Goal: Complete application form

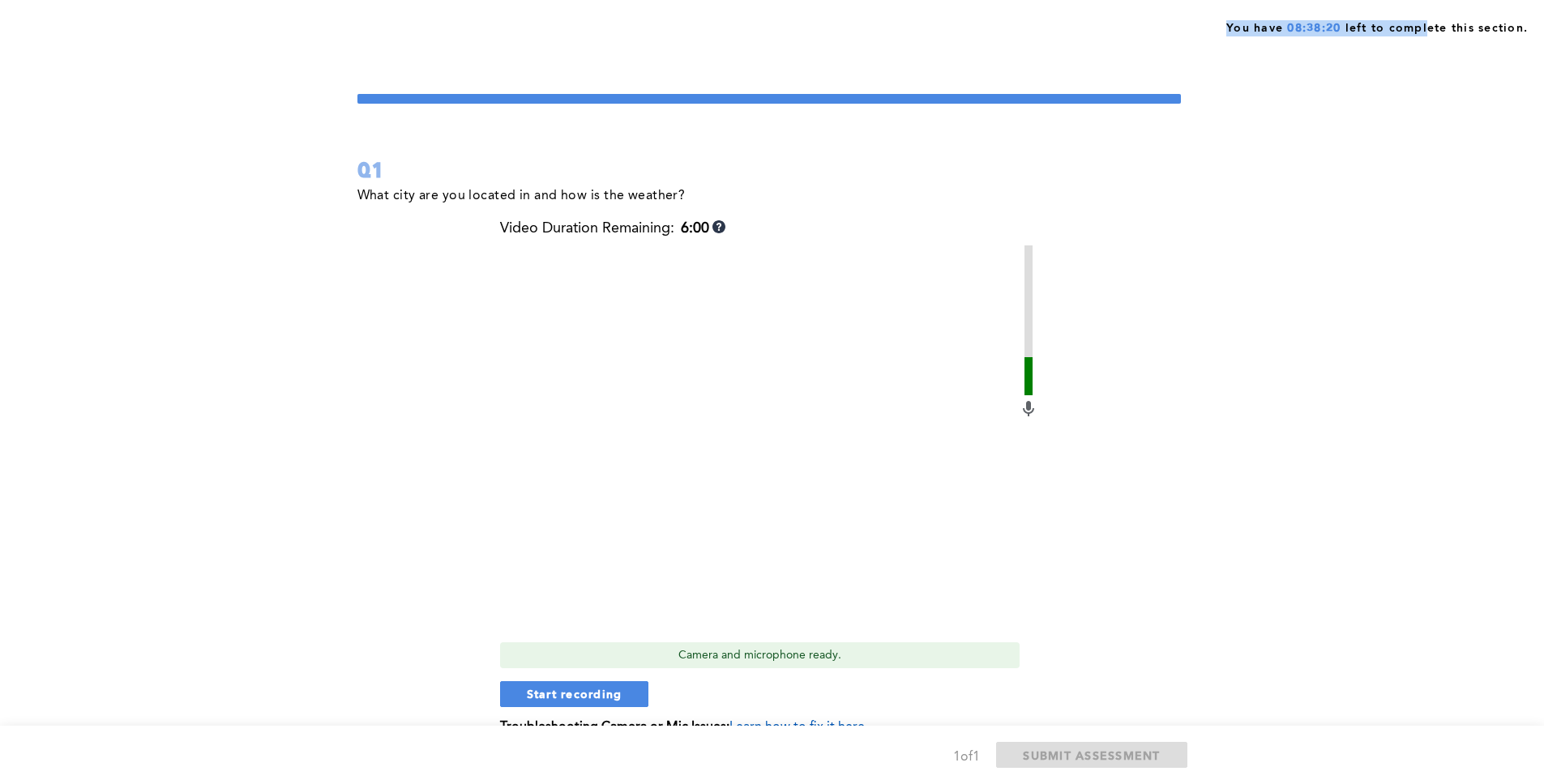
drag, startPoint x: 1223, startPoint y: 28, endPoint x: 1394, endPoint y: 34, distance: 171.1
click at [1426, 35] on div "You have 08:38:20 left to complete this section." at bounding box center [1375, 27] width 306 height 20
click at [1343, 29] on span "You have 08:38:19 left to complete this section." at bounding box center [1377, 27] width 301 height 20
drag, startPoint x: 499, startPoint y: 227, endPoint x: 663, endPoint y: 224, distance: 164.0
click at [663, 224] on div "Video Duration Remaining: 6:00" at bounding box center [613, 229] width 225 height 17
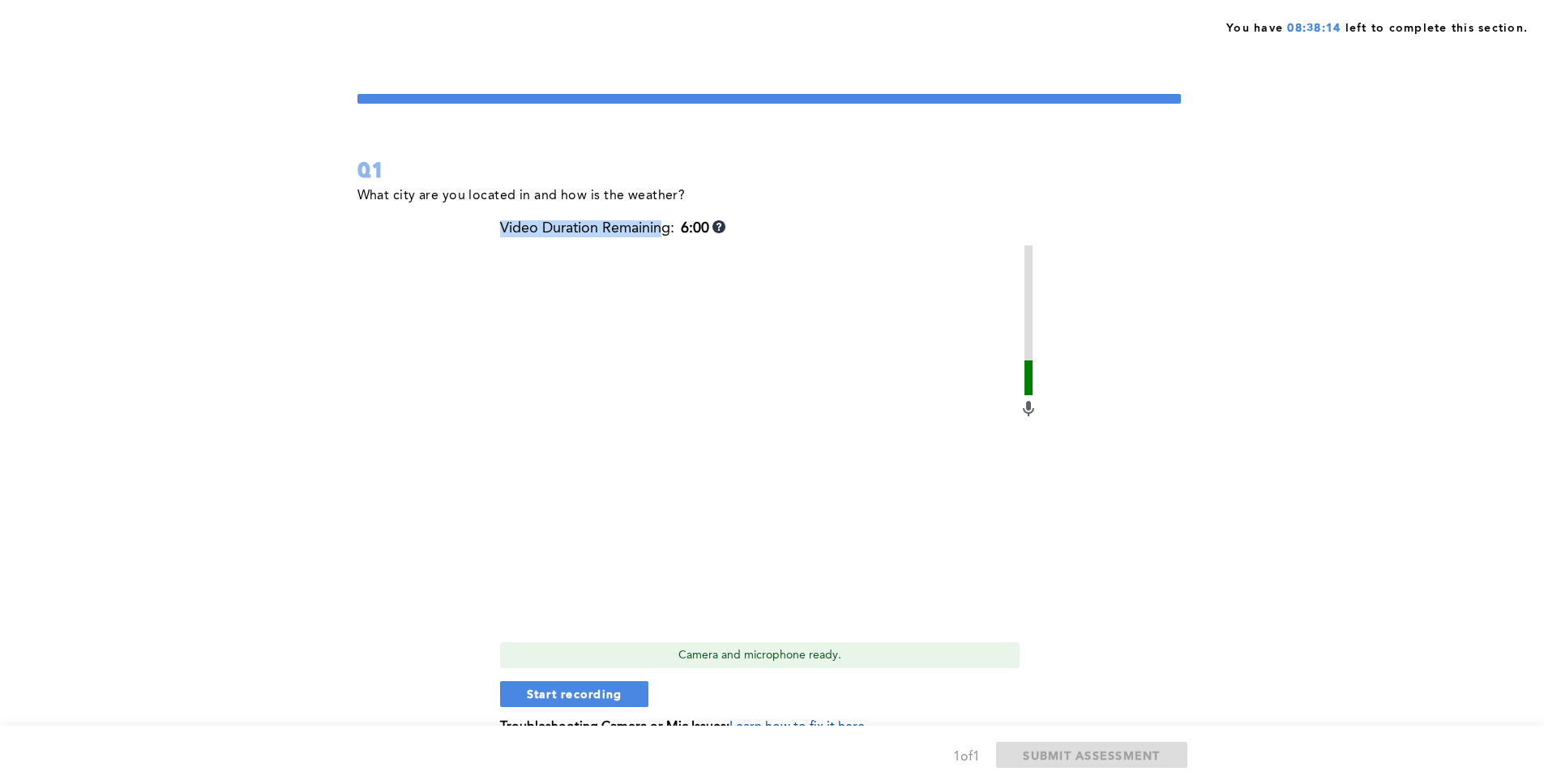
click at [663, 224] on div "Video Duration Remaining: 6:00" at bounding box center [613, 229] width 225 height 17
click at [664, 224] on div "Video Duration Remaining: 6:00" at bounding box center [613, 229] width 225 height 17
click at [723, 144] on form "Q1 What city are you located in and how is the weather? Video Duration Remainin…" at bounding box center [769, 427] width 823 height 665
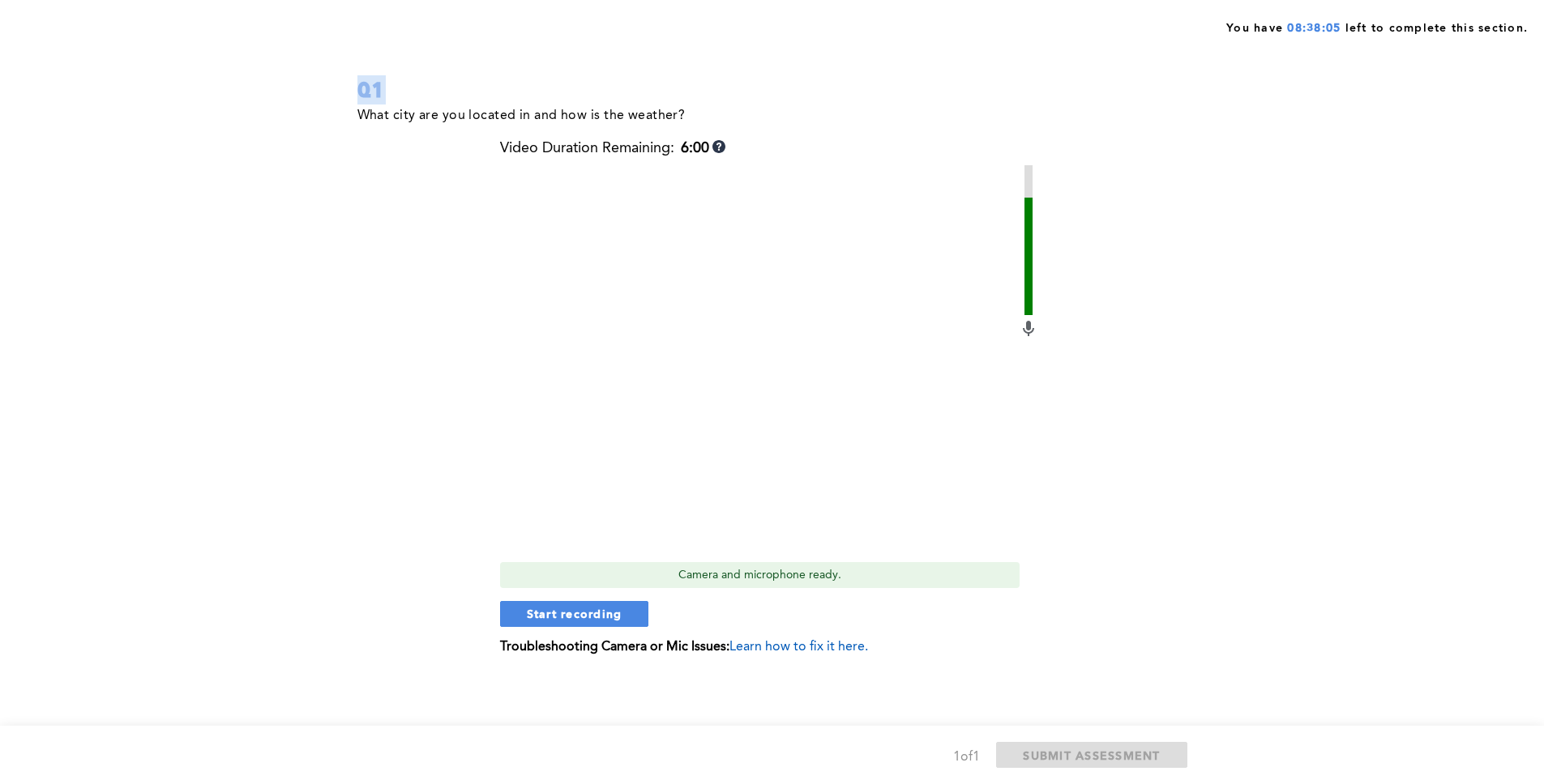
scroll to position [81, 0]
drag, startPoint x: 491, startPoint y: 648, endPoint x: 854, endPoint y: 640, distance: 363.1
click at [854, 640] on div "What city are you located in and how is the weather? Video Duration Remaining: …" at bounding box center [769, 391] width 823 height 574
click at [895, 639] on p "Troubleshooting Camera or Mic Issues: Learn how to fix it here." at bounding box center [769, 646] width 539 height 15
click at [810, 640] on span "Learn how to fix it here." at bounding box center [799, 646] width 139 height 13
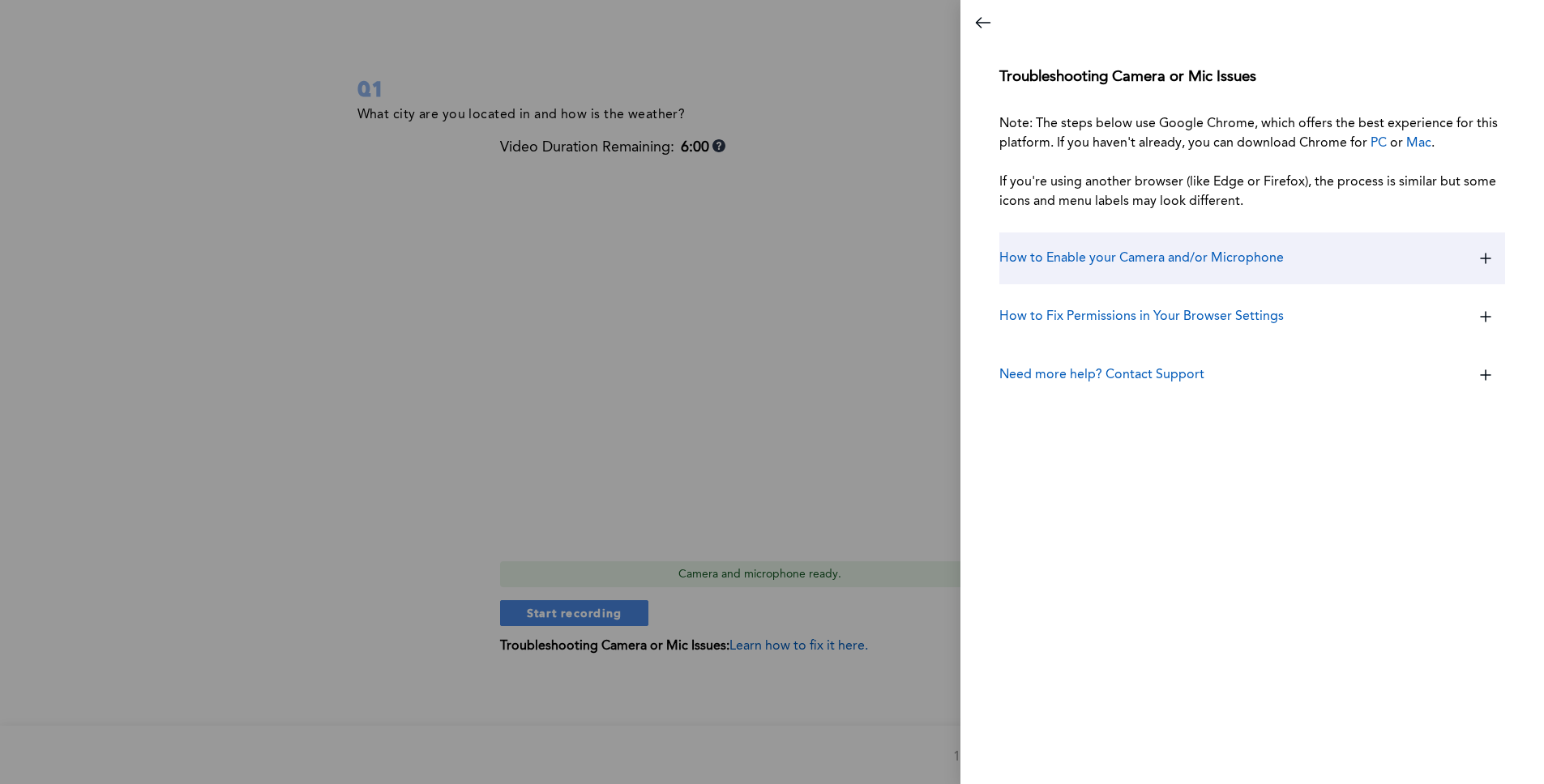
click at [1305, 274] on div "How to Enable your Camera and/or Microphone" at bounding box center [1252, 259] width 505 height 52
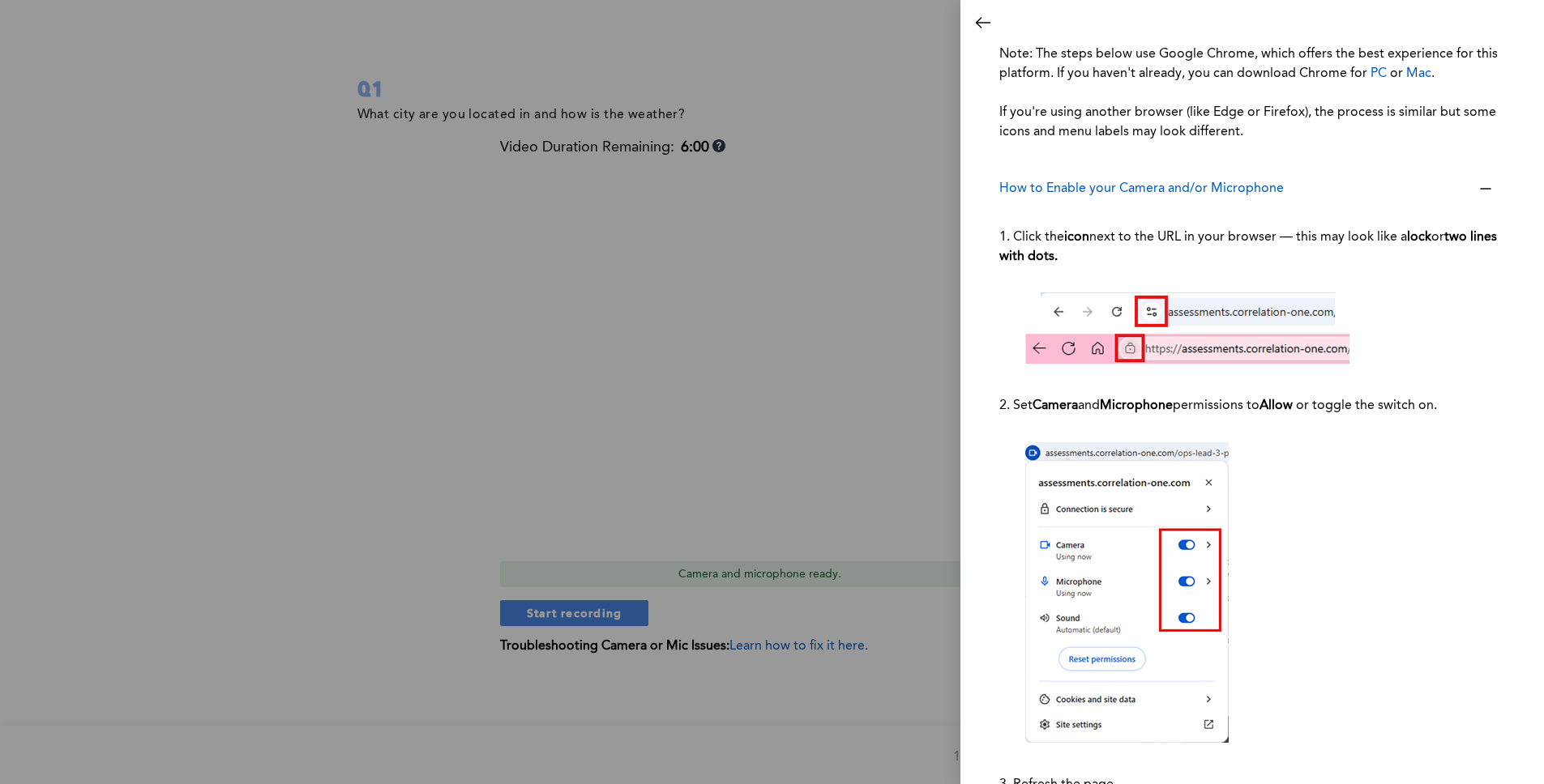
scroll to position [129, 0]
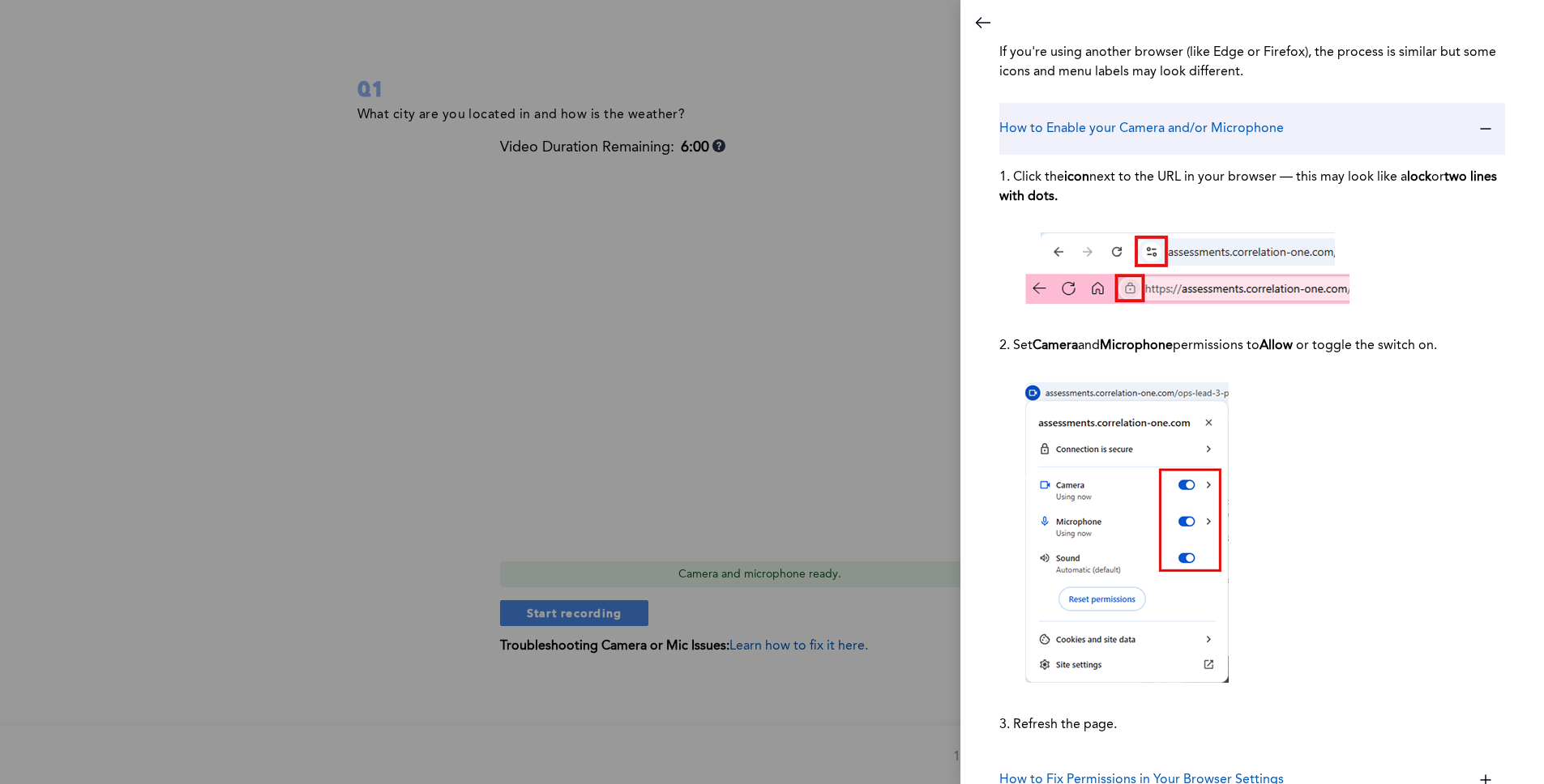
click at [1214, 128] on h3 "How to Enable your Camera and/or Microphone" at bounding box center [1142, 128] width 285 height 19
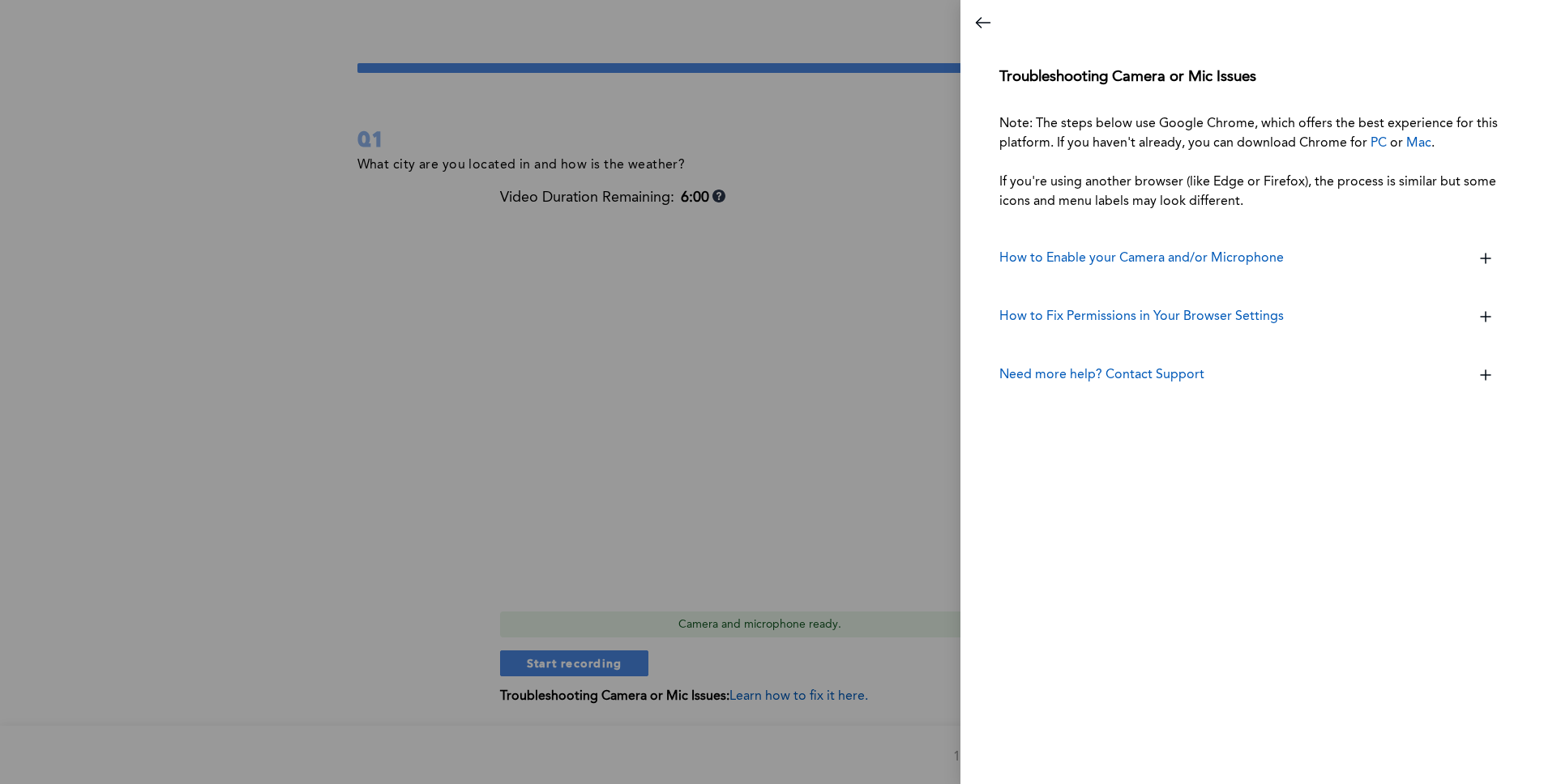
scroll to position [17, 0]
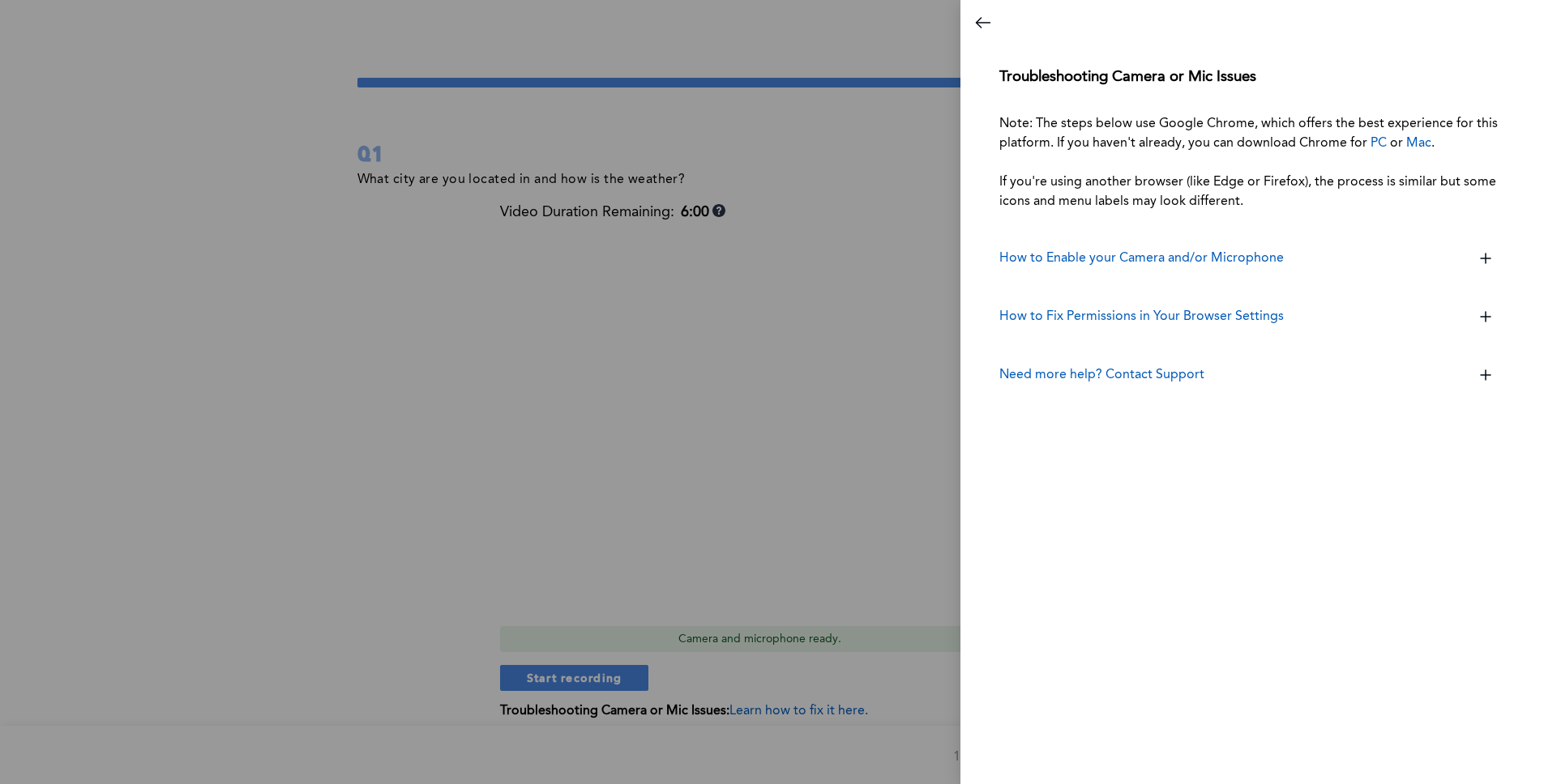
click at [1380, 145] on link "PC" at bounding box center [1380, 143] width 17 height 13
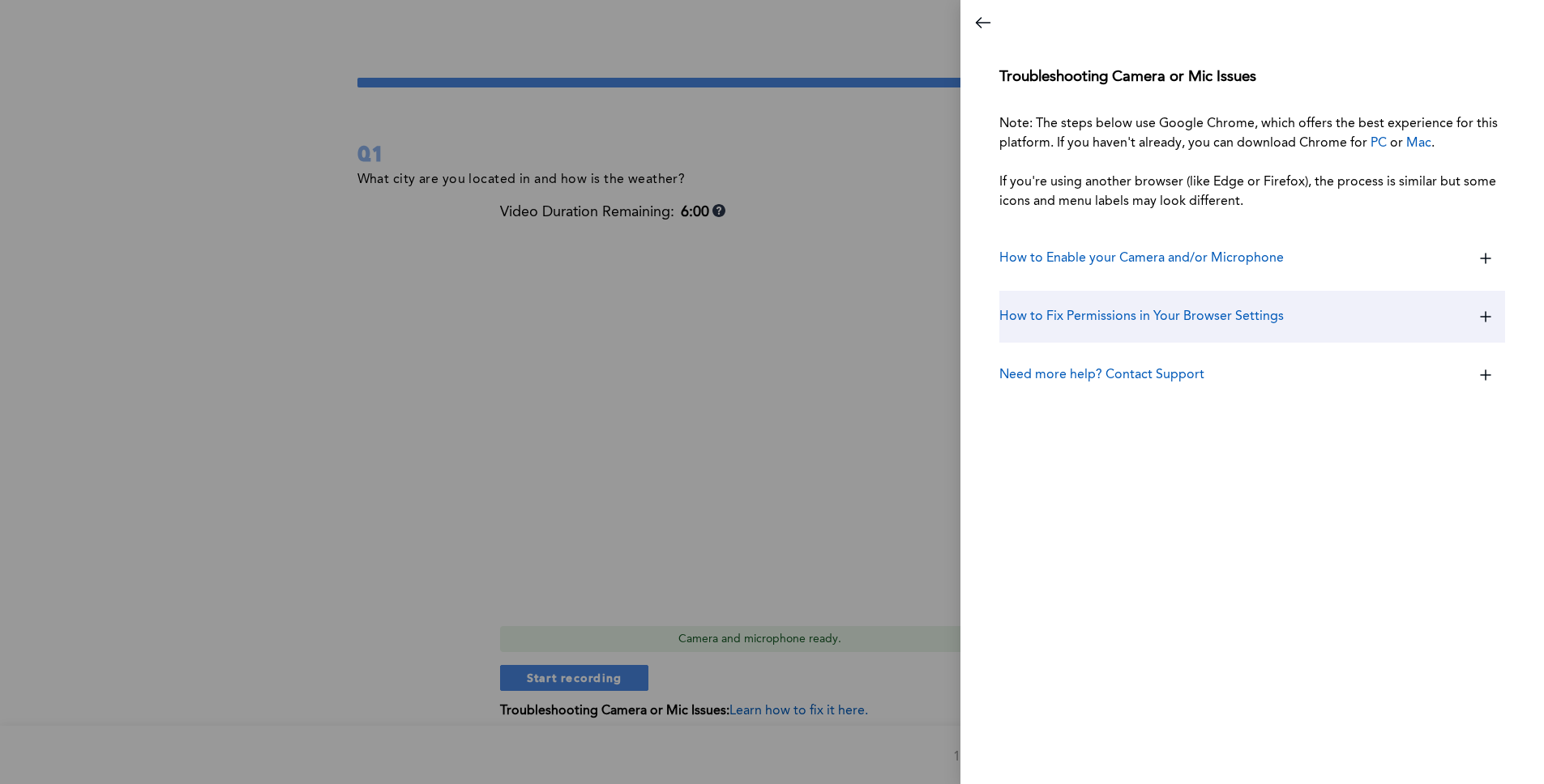
click at [1135, 331] on div "How to Fix Permissions in Your Browser Settings" at bounding box center [1252, 317] width 505 height 52
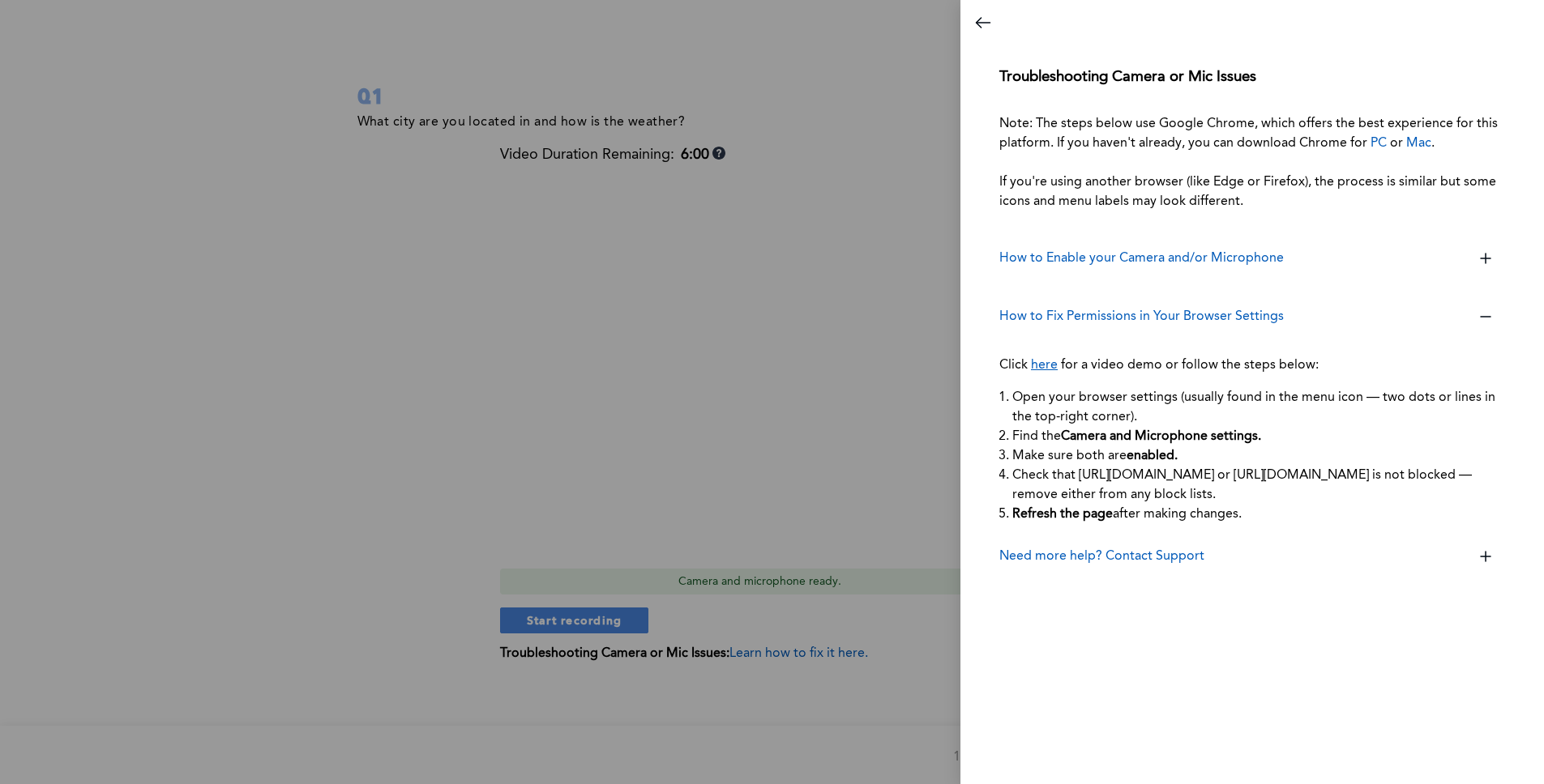
scroll to position [81, 0]
click at [1050, 369] on link "here" at bounding box center [1044, 366] width 27 height 13
click at [981, 25] on icon "Close dialog" at bounding box center [983, 22] width 19 height 19
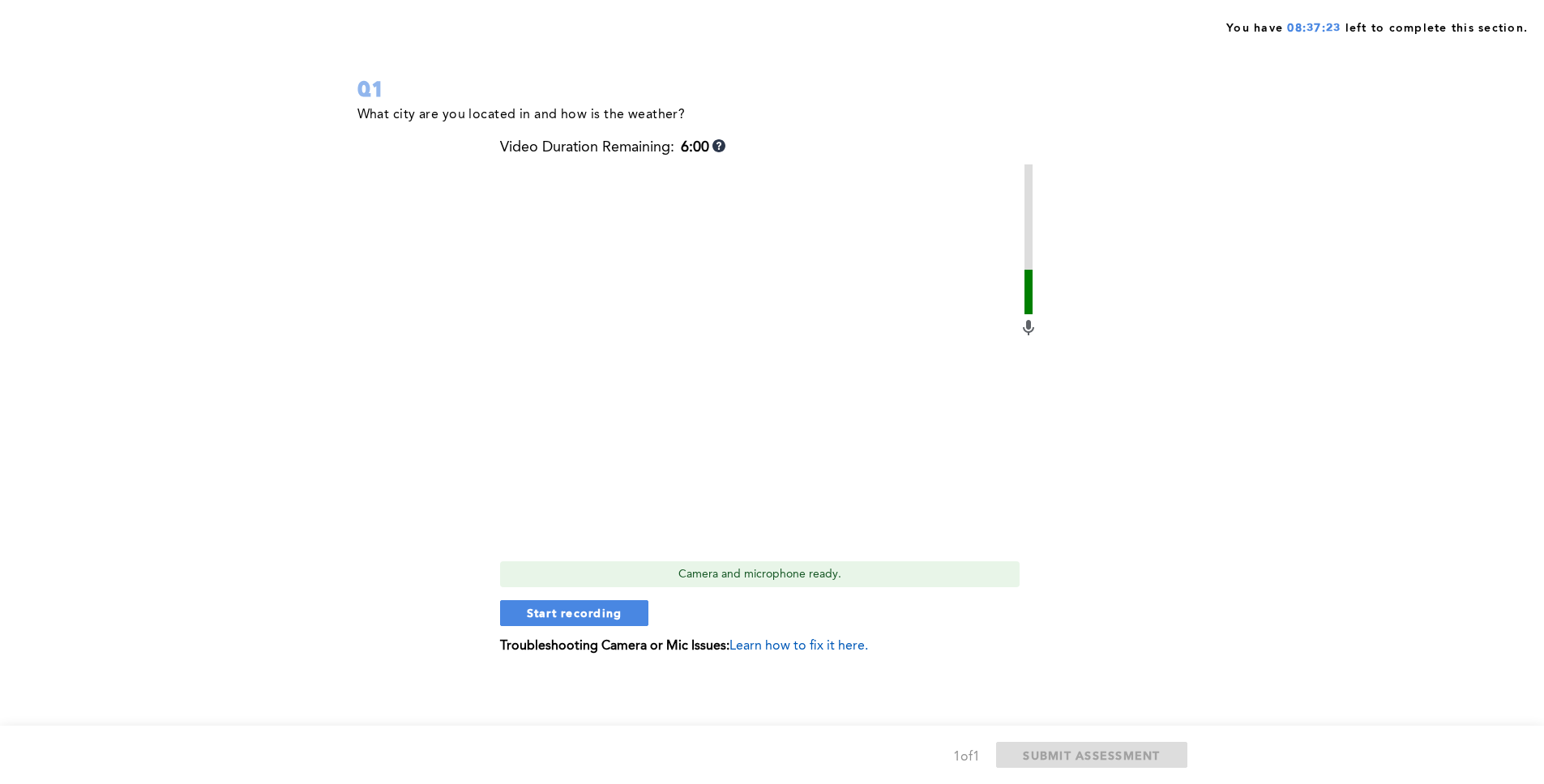
click at [804, 648] on span "Learn how to fix it here." at bounding box center [799, 646] width 139 height 13
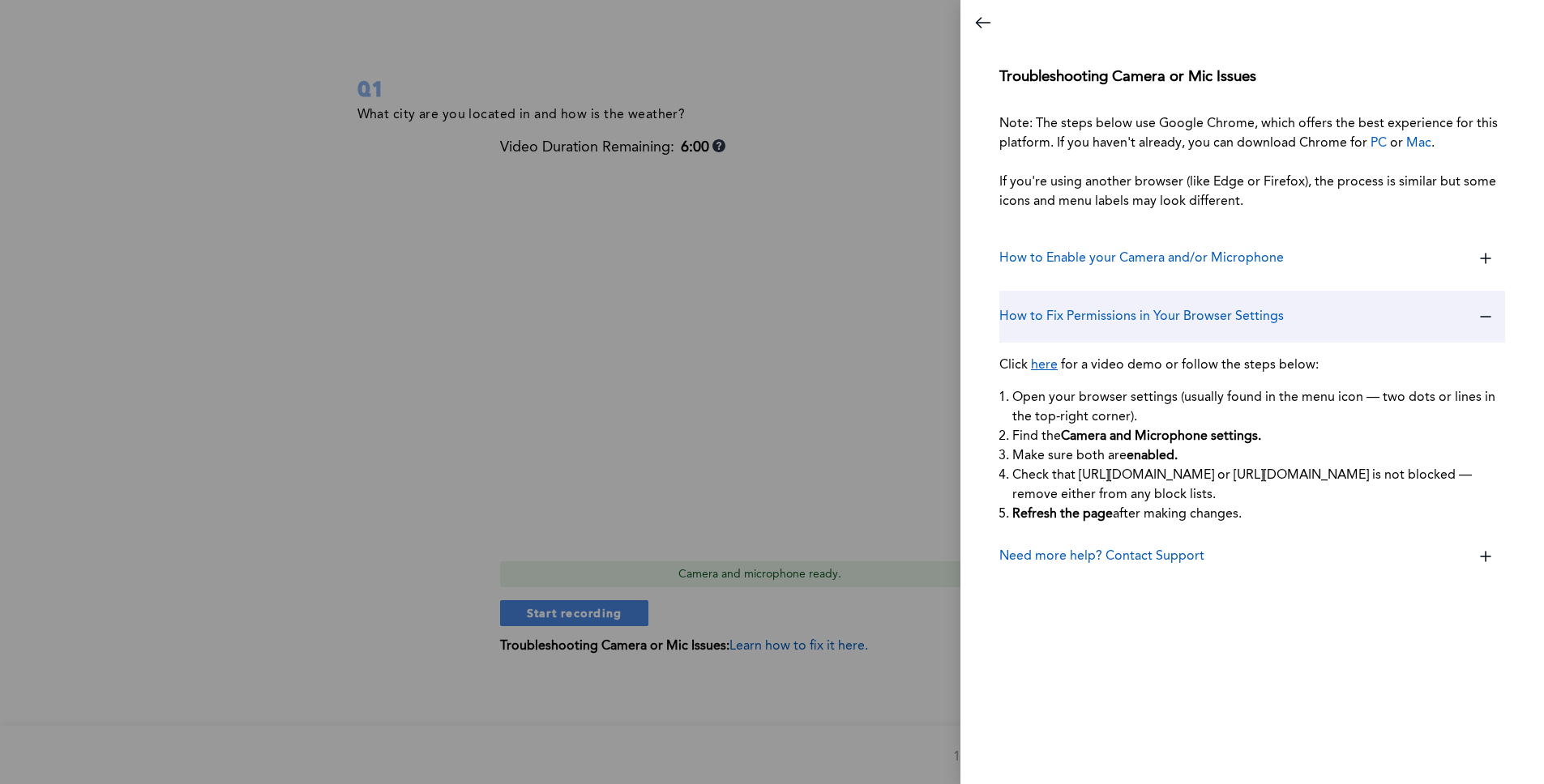
click at [1131, 296] on div "How to Fix Permissions in Your Browser Settings" at bounding box center [1252, 317] width 505 height 52
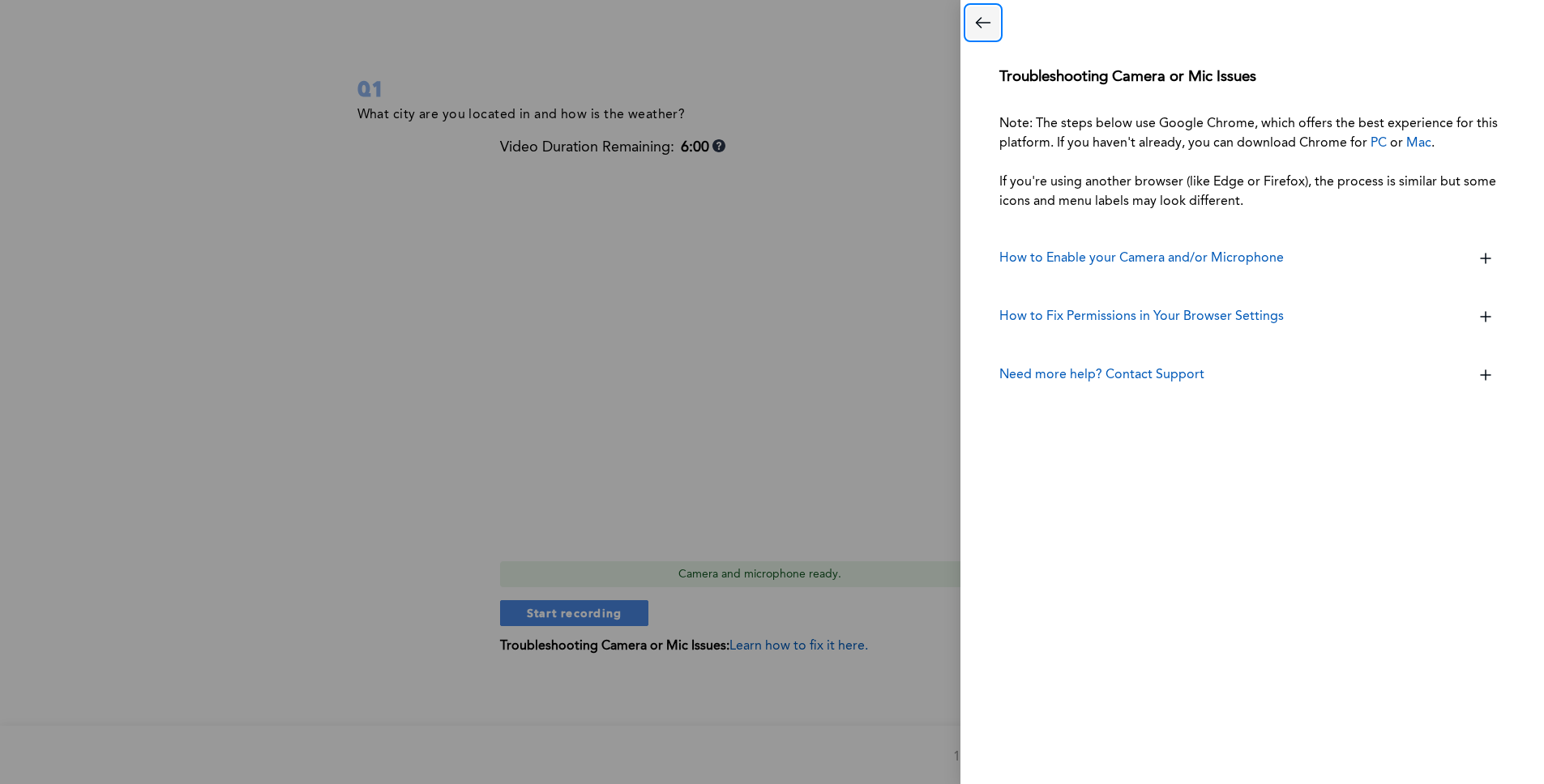
click at [983, 34] on button "Close dialog" at bounding box center [983, 22] width 32 height 32
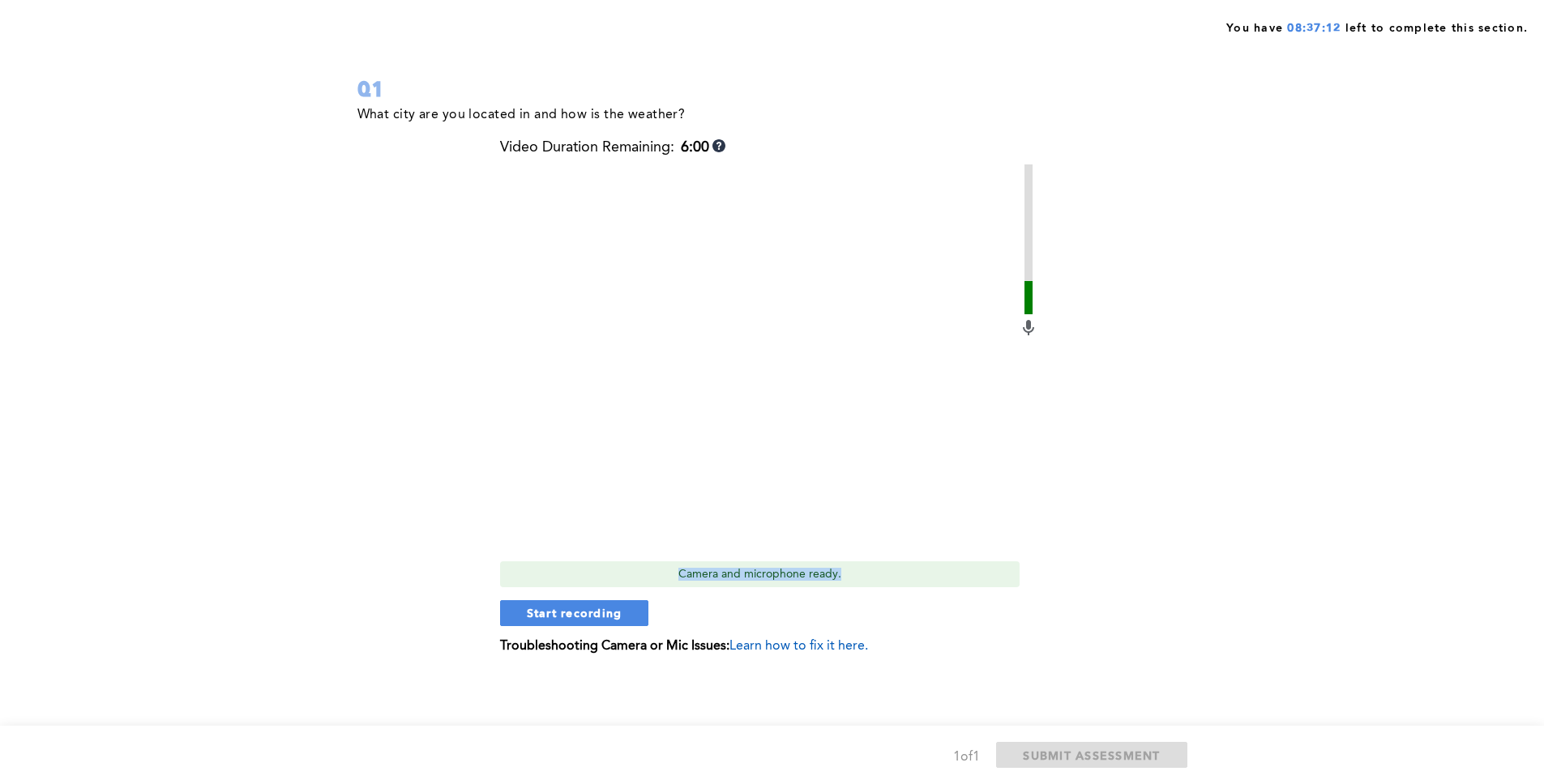
drag, startPoint x: 681, startPoint y: 578, endPoint x: 947, endPoint y: 580, distance: 266.0
click at [947, 580] on div "Camera and microphone ready." at bounding box center [760, 574] width 519 height 26
click at [790, 577] on div "Camera and microphone ready." at bounding box center [760, 574] width 519 height 26
drag, startPoint x: 612, startPoint y: 574, endPoint x: 913, endPoint y: 574, distance: 301.0
click at [913, 574] on div "Camera and microphone ready." at bounding box center [760, 574] width 519 height 26
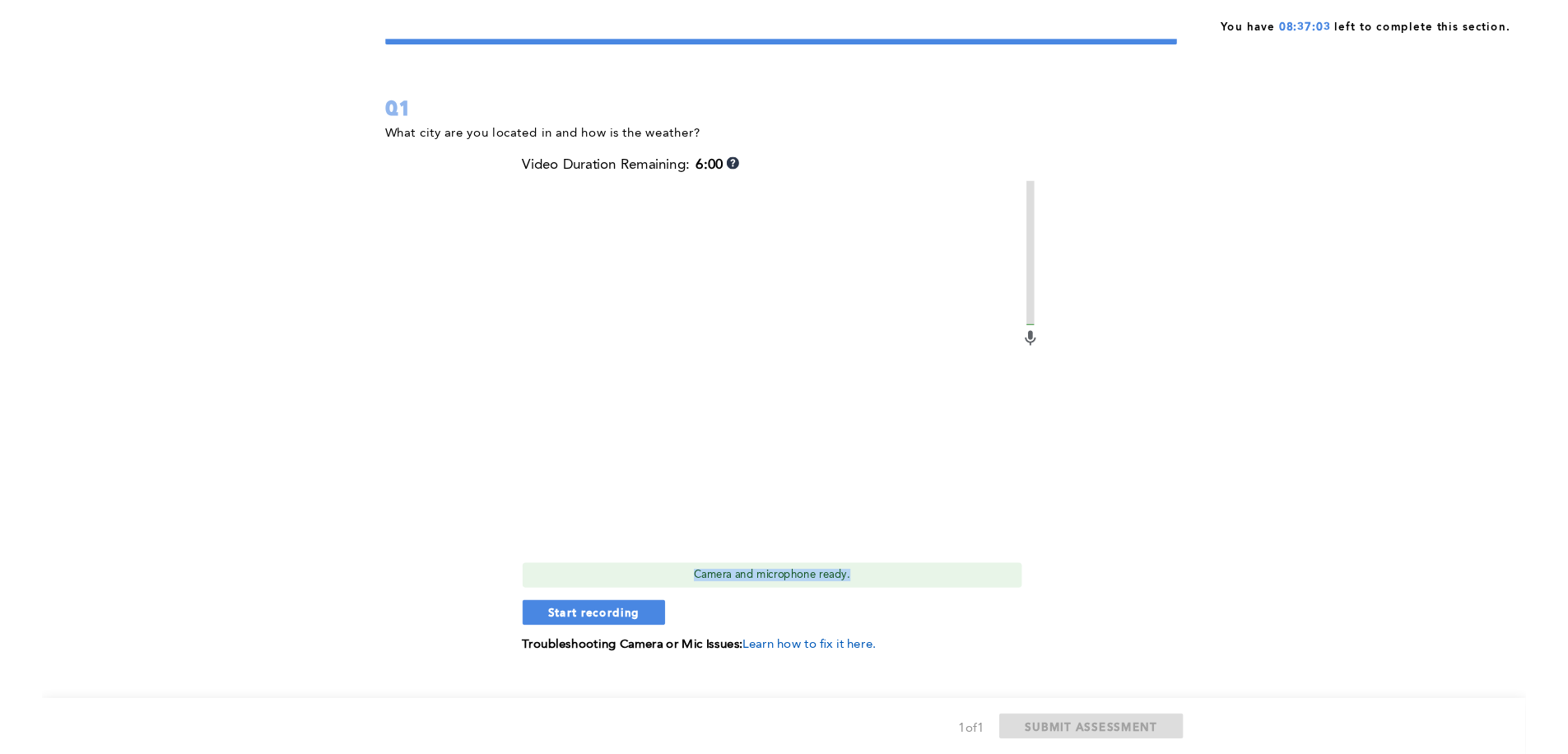
scroll to position [66, 0]
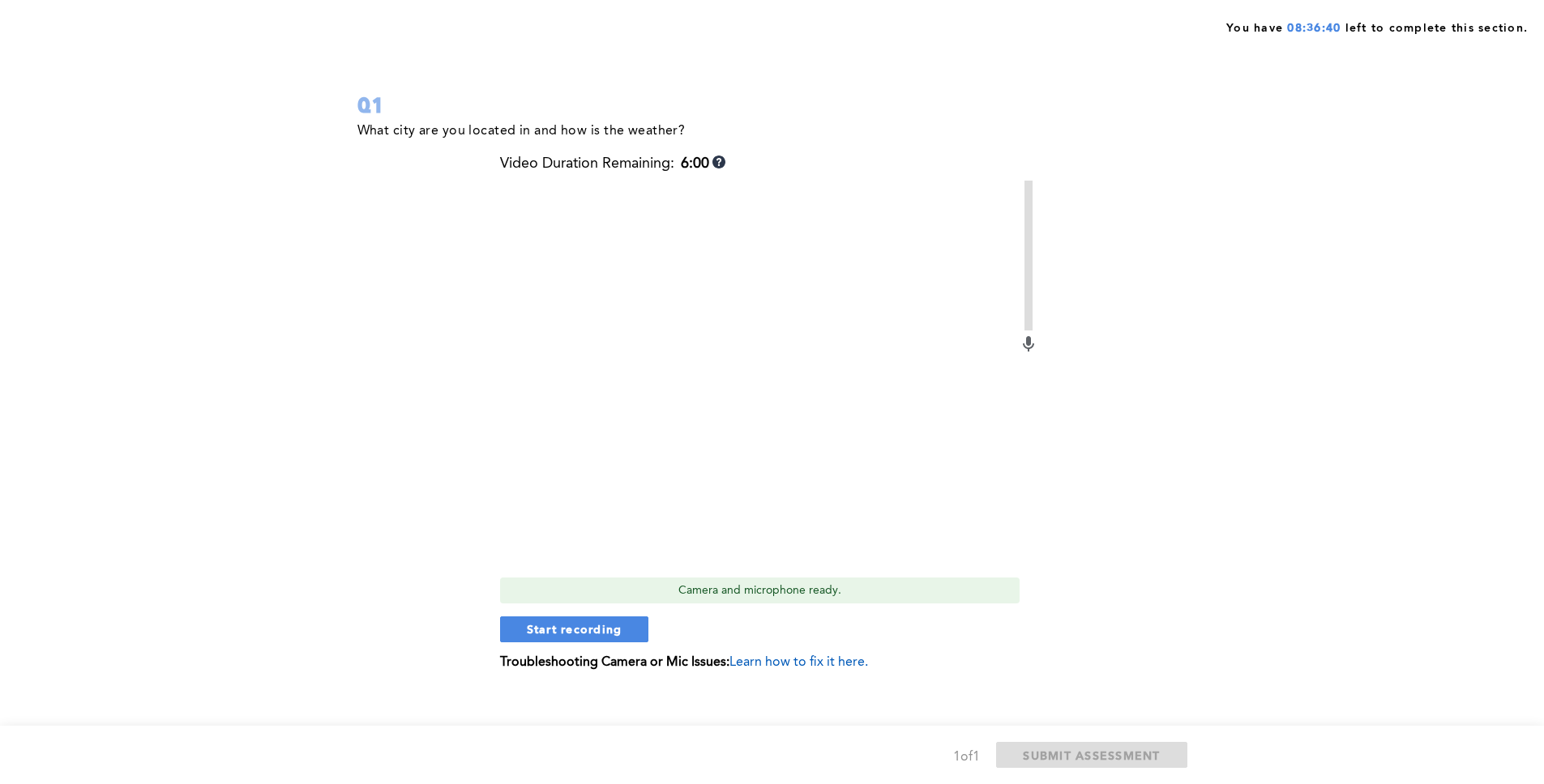
click at [389, 208] on div "What city are you located in and how is the weather? Video Duration Remaining: …" at bounding box center [769, 407] width 823 height 574
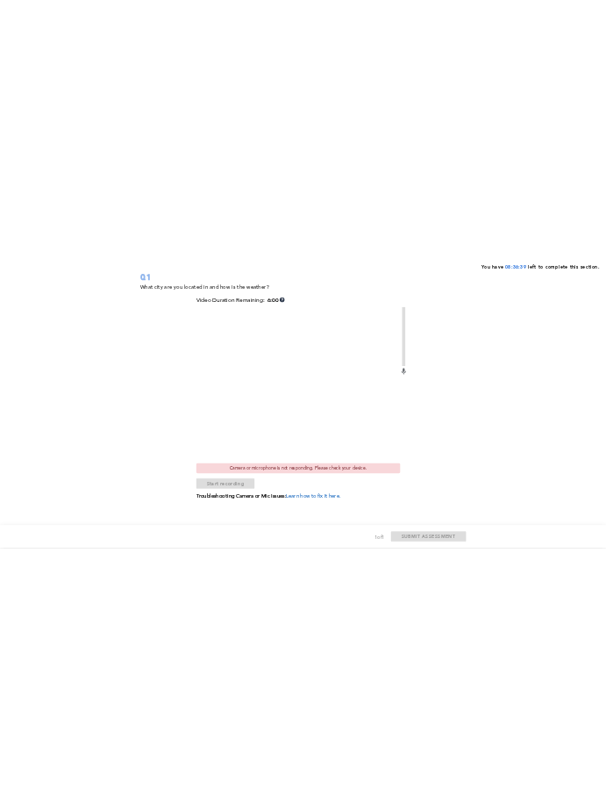
scroll to position [133, 0]
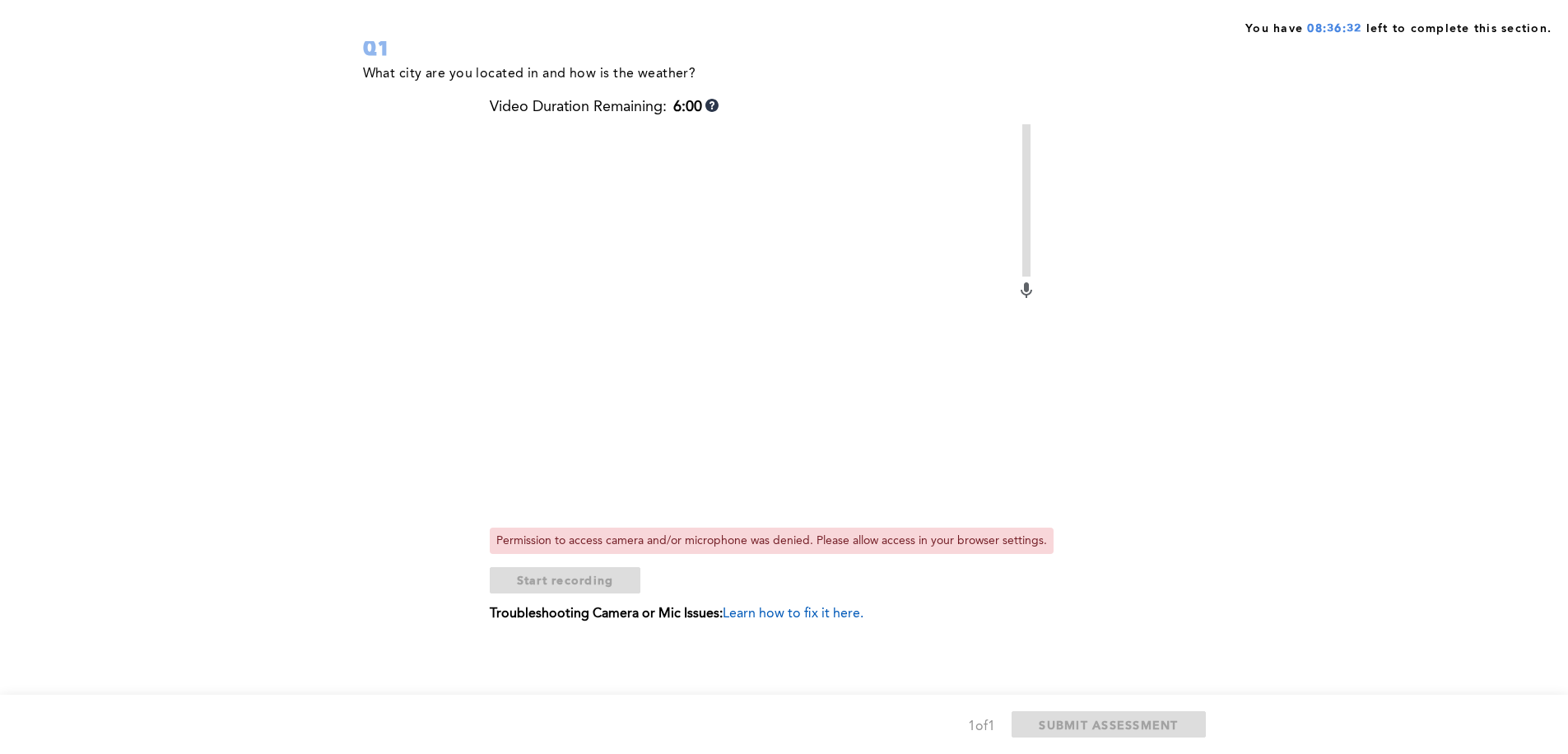
click at [401, 178] on div "What city are you located in and how is the weather? Video Duration Remaining: …" at bounding box center [781, 354] width 836 height 583
click at [434, 230] on div "What city are you located in and how is the weather? Video Duration Remaining: …" at bounding box center [781, 354] width 836 height 583
click at [424, 192] on div "What city are you located in and how is the weather? Video Duration Remaining: …" at bounding box center [781, 354] width 836 height 583
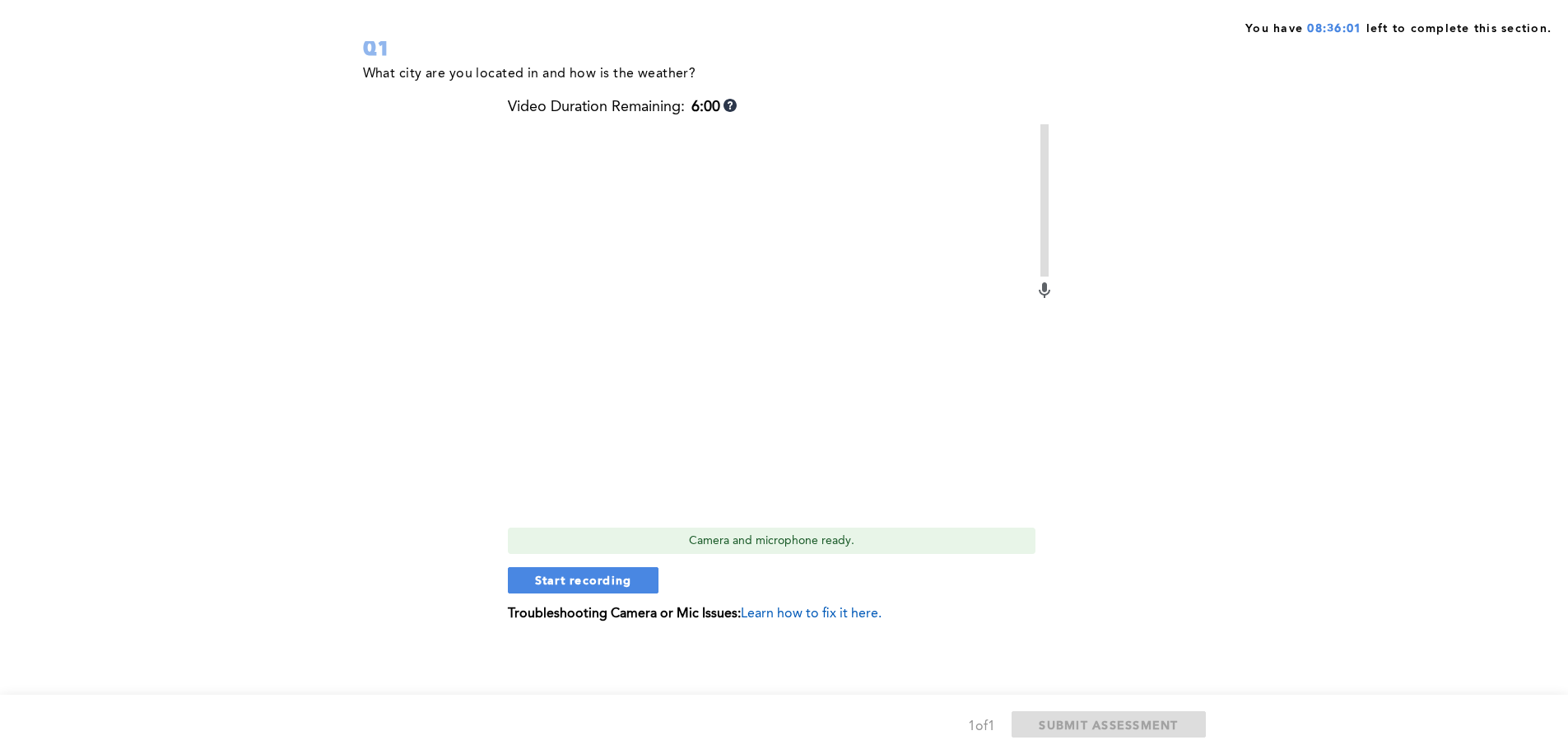
click at [1389, 302] on div "You have 08:36:01 left to complete this section. Q1 What city are you located i…" at bounding box center [784, 314] width 1568 height 879
